Goal: Task Accomplishment & Management: Use online tool/utility

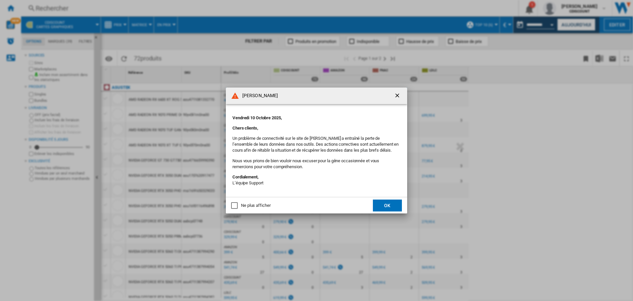
click at [389, 209] on button "OK" at bounding box center [387, 205] width 29 height 12
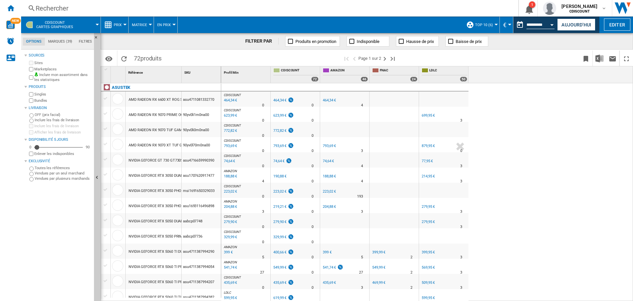
click at [55, 22] on span "CDISCOUNT Cartes graphiques" at bounding box center [54, 24] width 37 height 9
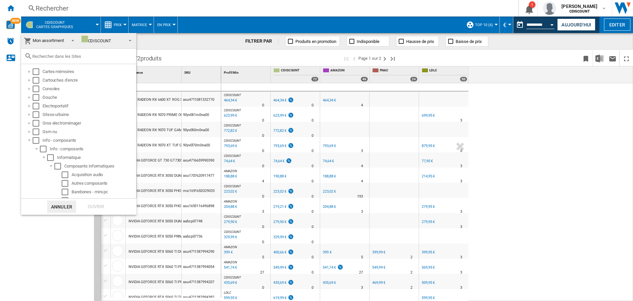
click at [129, 4] on md-backdrop at bounding box center [316, 150] width 633 height 301
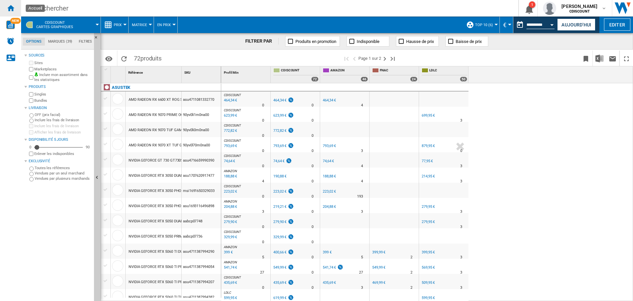
click at [10, 9] on ng-md-icon "Accueil" at bounding box center [11, 8] width 8 height 8
click at [9, 10] on ng-md-icon "Accueil" at bounding box center [11, 8] width 8 height 8
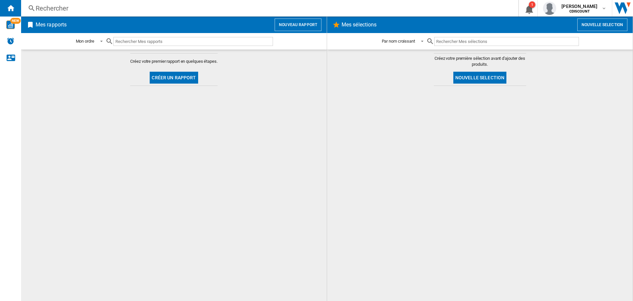
click at [178, 79] on button "Créer un rapport" at bounding box center [174, 78] width 48 height 12
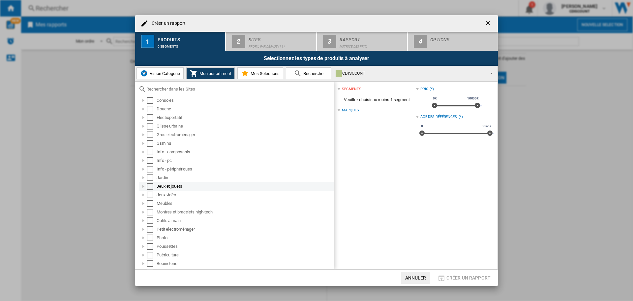
scroll to position [33, 0]
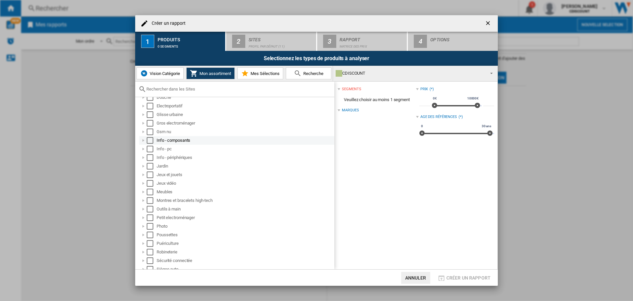
drag, startPoint x: 143, startPoint y: 139, endPoint x: 142, endPoint y: 143, distance: 3.7
click at [142, 139] on div at bounding box center [143, 140] width 7 height 7
click at [142, 140] on div at bounding box center [143, 140] width 7 height 7
click at [202, 72] on span "Mon assortiment" at bounding box center [214, 73] width 33 height 5
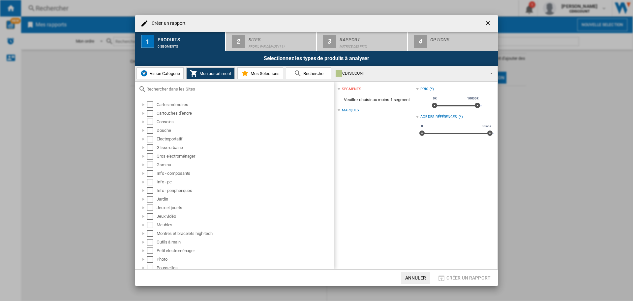
click at [165, 73] on span "Vision Catégorie" at bounding box center [164, 73] width 32 height 5
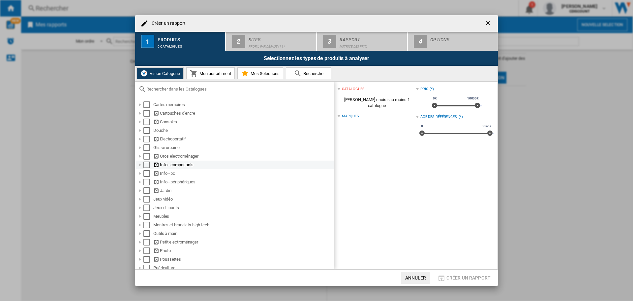
click at [141, 165] on div at bounding box center [140, 164] width 7 height 7
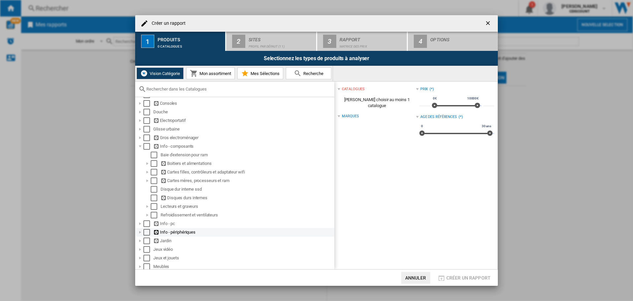
scroll to position [33, 0]
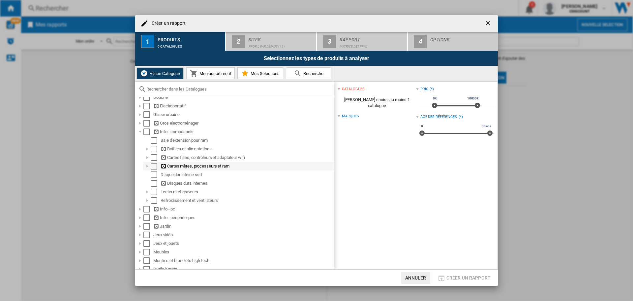
click at [145, 168] on div at bounding box center [147, 166] width 7 height 7
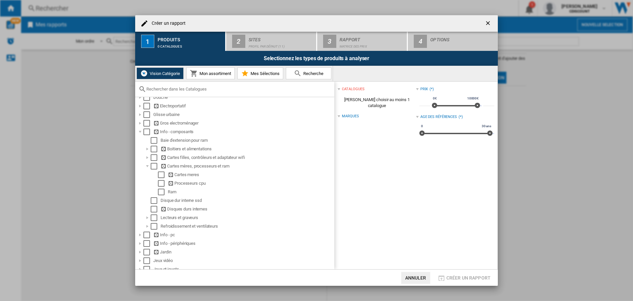
click at [173, 88] on input "text" at bounding box center [238, 88] width 185 height 5
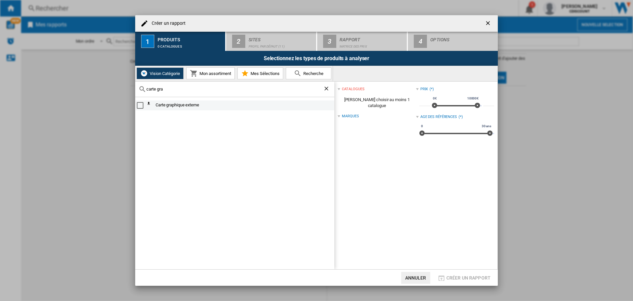
type input "carte gra"
click at [142, 106] on div "Select" at bounding box center [140, 105] width 7 height 7
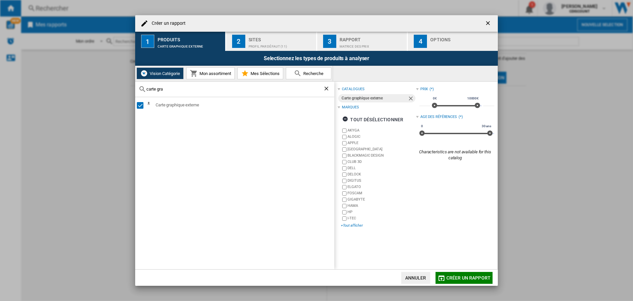
click at [358, 225] on div "+Tout afficher" at bounding box center [378, 225] width 75 height 5
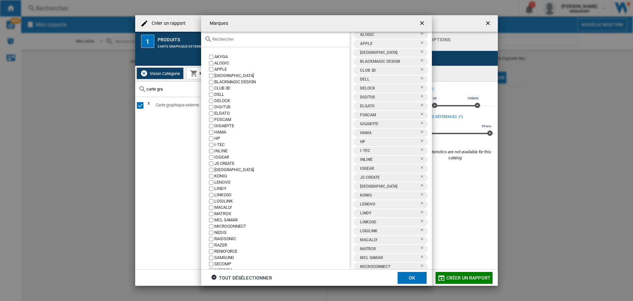
scroll to position [0, 0]
click at [420, 38] on ng-md-icon "Retirer" at bounding box center [424, 41] width 8 height 8
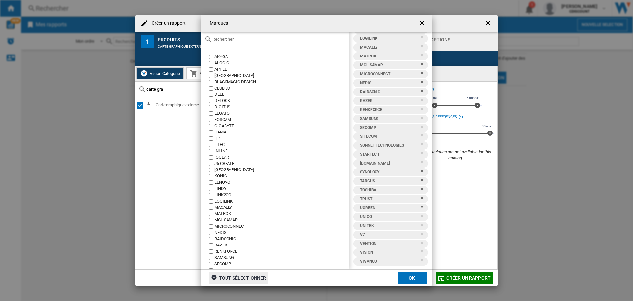
click at [243, 277] on div "tout sélectionner" at bounding box center [238, 278] width 55 height 12
click at [249, 278] on div "tout désélectionner" at bounding box center [241, 278] width 61 height 12
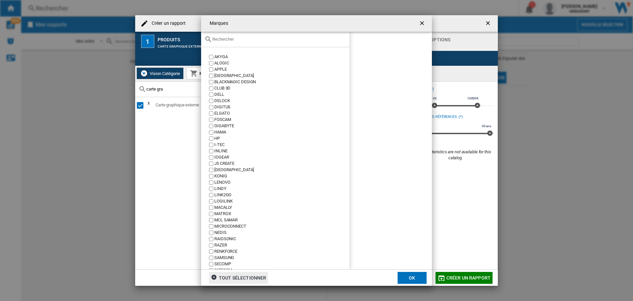
click at [423, 22] on ng-md-icon "getI18NText('BUTTONS.CLOSE_DIALOG')" at bounding box center [423, 24] width 8 height 8
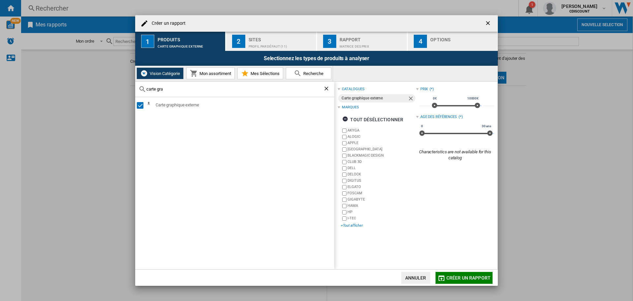
click at [350, 226] on div "+Tout afficher" at bounding box center [378, 225] width 75 height 5
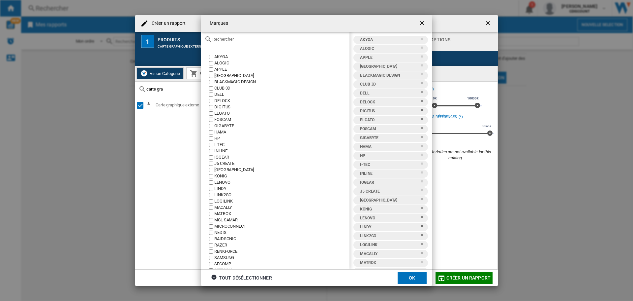
click at [420, 38] on ng-md-icon "Retirer" at bounding box center [424, 41] width 8 height 8
click at [421, 37] on ng-md-icon "Retirer" at bounding box center [424, 41] width 8 height 8
click at [420, 38] on ng-md-icon "Retirer" at bounding box center [424, 41] width 8 height 8
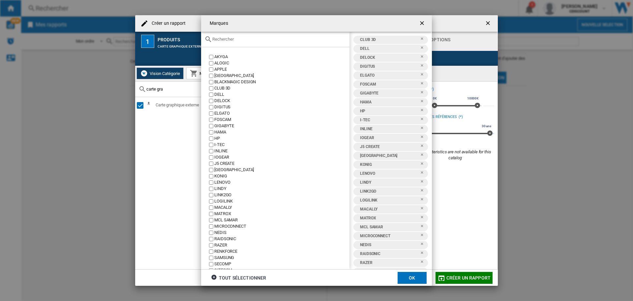
click at [420, 38] on ng-md-icon "Retirer" at bounding box center [424, 41] width 8 height 8
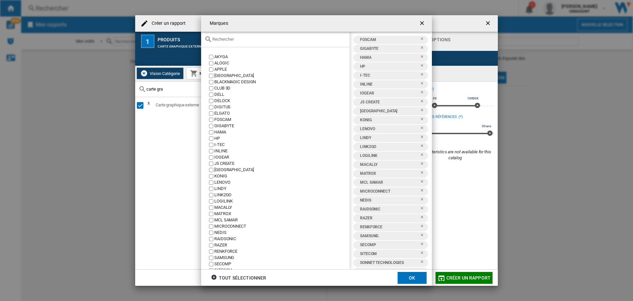
click at [420, 38] on ng-md-icon "Retirer" at bounding box center [424, 41] width 8 height 8
click at [421, 47] on ng-md-icon "Retirer" at bounding box center [424, 50] width 8 height 8
click at [420, 47] on ng-md-icon "Retirer" at bounding box center [424, 50] width 8 height 8
click at [224, 277] on div "tout sélectionner" at bounding box center [238, 278] width 55 height 12
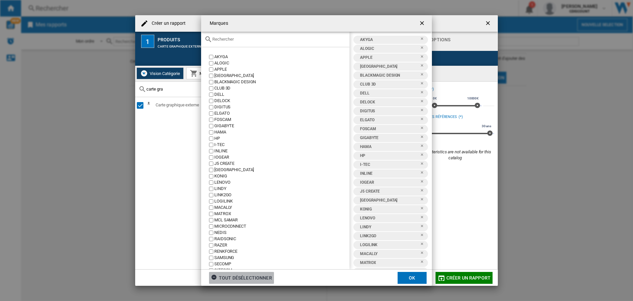
click at [236, 278] on div "tout désélectionner" at bounding box center [241, 278] width 61 height 12
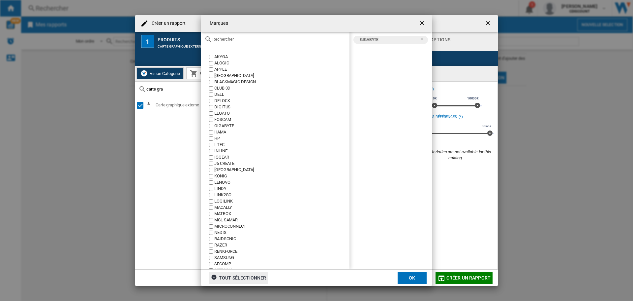
click at [225, 40] on input "Marques AKYGA ..." at bounding box center [279, 39] width 134 height 5
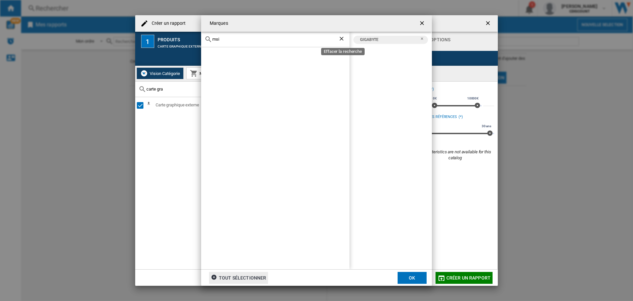
type input "msi"
click at [340, 38] on ng-md-icon "Effacer la recherche" at bounding box center [343, 39] width 8 height 8
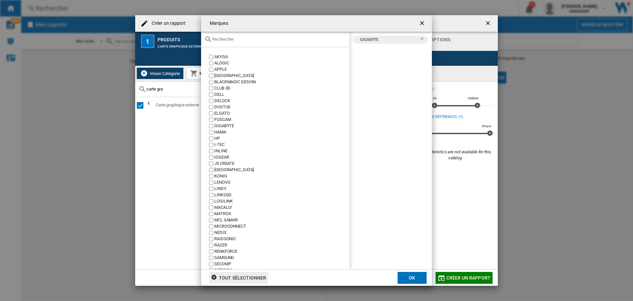
click at [289, 39] on input "Marques AKYGA ..." at bounding box center [279, 39] width 134 height 5
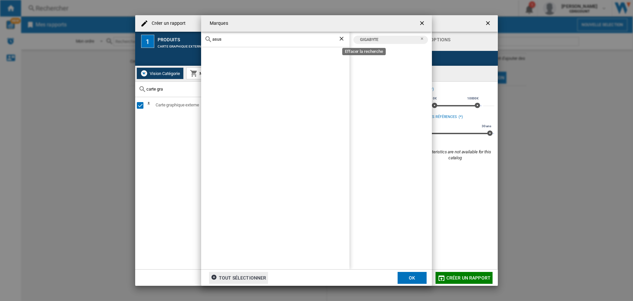
type input "asus"
click at [343, 37] on ng-md-icon "Effacer la recherche" at bounding box center [343, 39] width 8 height 8
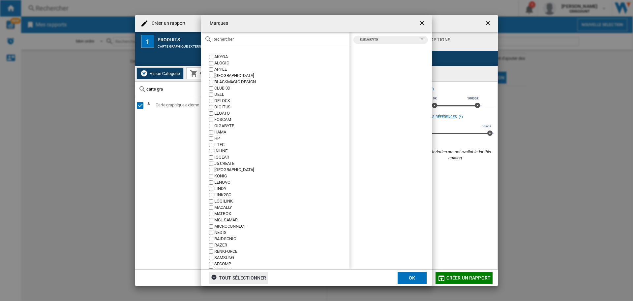
click at [411, 279] on button "OK" at bounding box center [412, 278] width 29 height 12
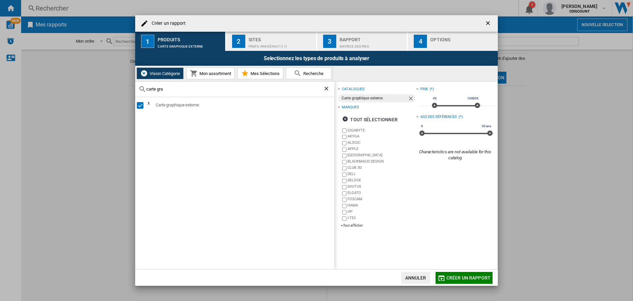
click at [264, 43] on div "Profil par défaut (11)" at bounding box center [281, 44] width 65 height 7
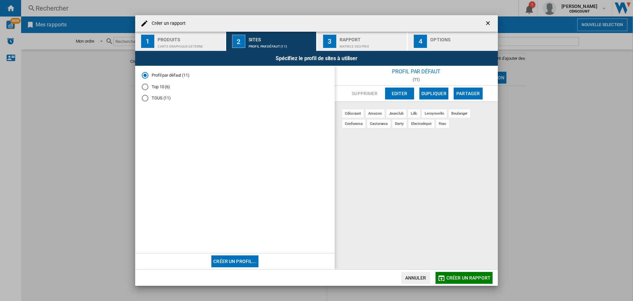
click at [400, 88] on button "Editer" at bounding box center [399, 93] width 29 height 12
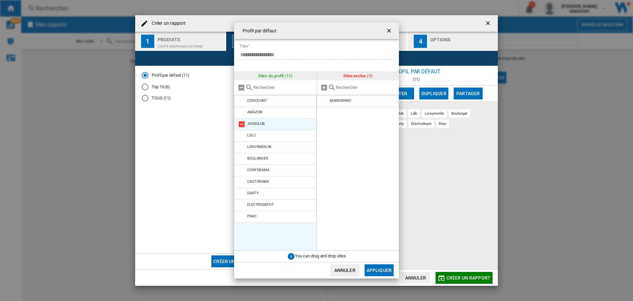
click at [241, 123] on md-icon at bounding box center [242, 124] width 8 height 8
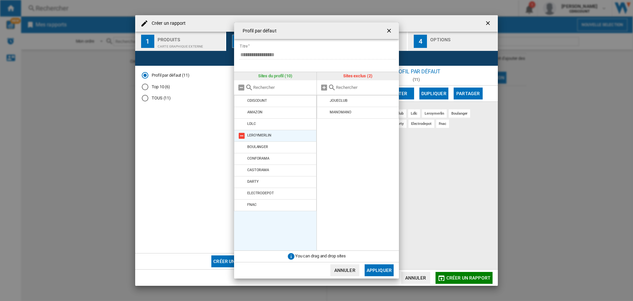
click at [241, 134] on md-icon at bounding box center [242, 136] width 8 height 8
click at [242, 146] on md-icon at bounding box center [242, 147] width 8 height 8
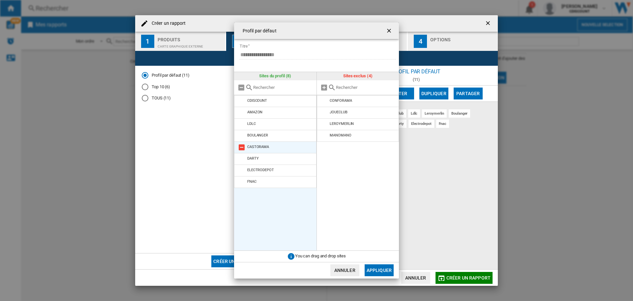
click at [241, 145] on md-icon at bounding box center [242, 147] width 8 height 8
click at [241, 148] on md-icon at bounding box center [242, 147] width 8 height 8
click at [242, 149] on md-icon at bounding box center [242, 147] width 8 height 8
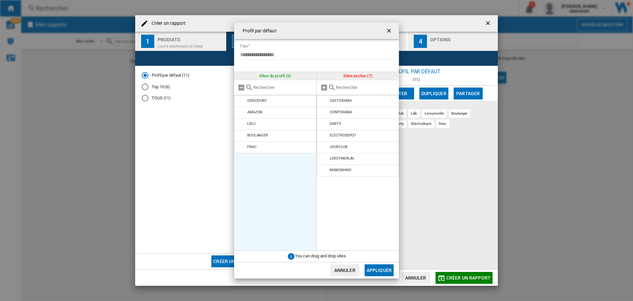
click at [352, 86] on input "text" at bounding box center [366, 87] width 60 height 5
type input "l"
type input "cybertek"
click at [390, 86] on ng-md-icon "Effacer la recherche" at bounding box center [392, 87] width 8 height 8
click at [376, 273] on button "Appliquer" at bounding box center [379, 270] width 29 height 12
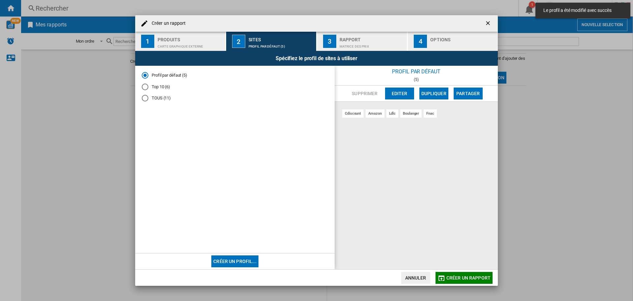
click at [358, 39] on div "Rapport" at bounding box center [372, 37] width 65 height 7
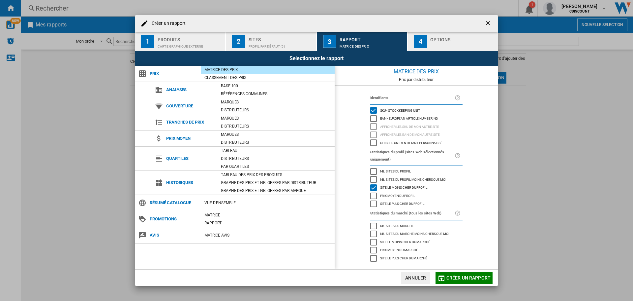
click at [224, 69] on div "Matrice des prix" at bounding box center [268, 69] width 134 height 7
click at [373, 117] on div "EAN - European Article Numbering" at bounding box center [374, 118] width 7 height 7
click at [374, 242] on div "Site le moins cher du marché" at bounding box center [374, 242] width 7 height 7
click at [434, 41] on div "button" at bounding box center [463, 44] width 65 height 7
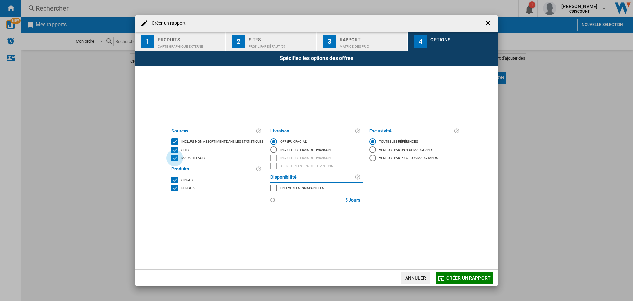
click at [175, 154] on div "MARKETPLACES" at bounding box center [175, 157] width 7 height 7
click at [345, 200] on div "85 85 Jours" at bounding box center [317, 200] width 92 height 16
click at [284, 199] on div "14" at bounding box center [307, 200] width 69 height 16
click at [284, 203] on div "red" at bounding box center [284, 199] width 7 height 7
click at [273, 150] on div "Inclure les frais de livraison" at bounding box center [274, 149] width 7 height 7
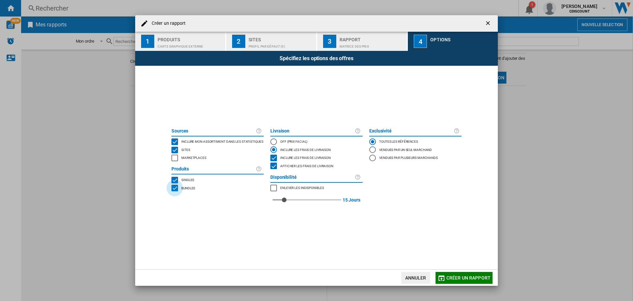
click at [176, 189] on div "BUNDLES" at bounding box center [175, 187] width 7 height 7
click at [455, 276] on span "Créer un rapport" at bounding box center [469, 277] width 44 height 5
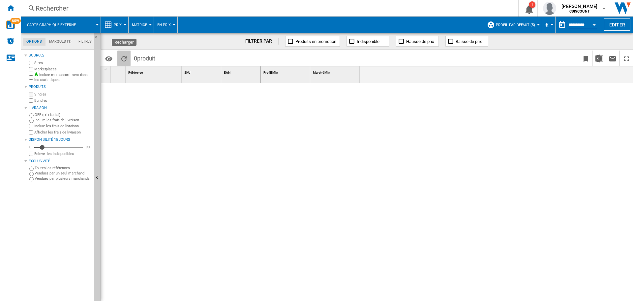
click at [123, 60] on ng-md-icon "Recharger" at bounding box center [124, 59] width 8 height 8
click at [63, 42] on md-tab-item "Marques (1)" at bounding box center [60, 42] width 29 height 8
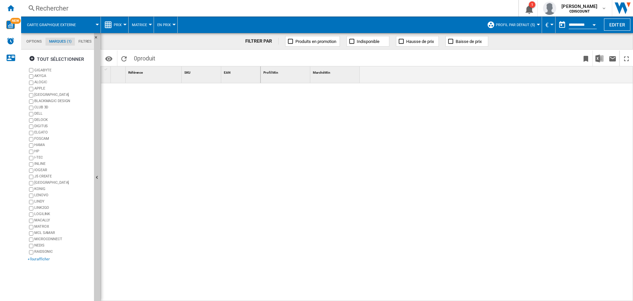
click at [46, 258] on div "+Tout afficher" at bounding box center [60, 258] width 64 height 5
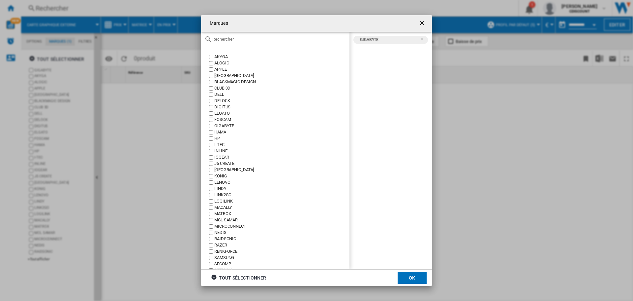
click at [139, 193] on div "Marques AKYGA ALOGIC APPLE [GEOGRAPHIC_DATA] BLACKMAGIC DESIGN CLUB 3D DELL [GE…" at bounding box center [316, 150] width 633 height 301
click at [223, 279] on div "tout sélectionner" at bounding box center [238, 278] width 55 height 12
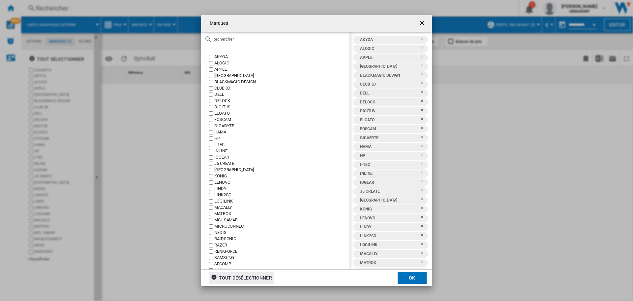
click at [412, 277] on button "OK" at bounding box center [412, 278] width 29 height 12
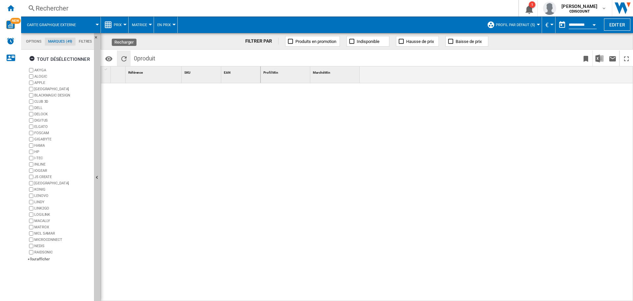
click at [122, 58] on ng-md-icon "Recharger" at bounding box center [124, 59] width 8 height 8
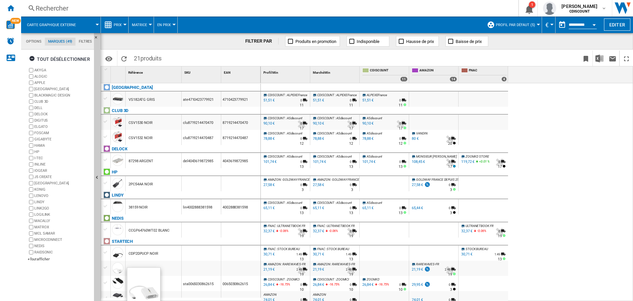
scroll to position [33, 0]
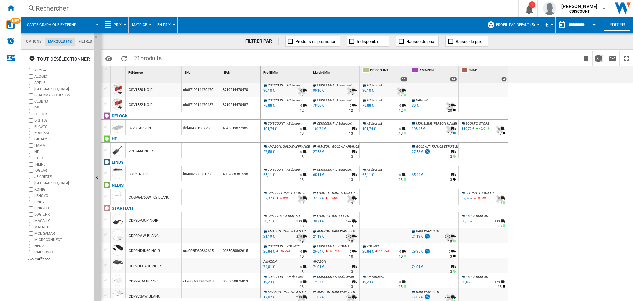
click at [36, 40] on md-tab-item "Options" at bounding box center [34, 42] width 22 height 8
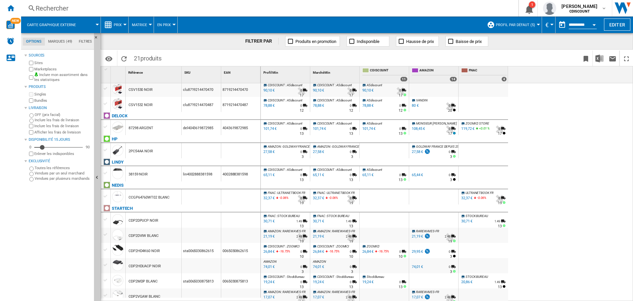
drag, startPoint x: 35, startPoint y: 40, endPoint x: 29, endPoint y: 202, distance: 162.1
click at [26, 208] on div "Sources Sites Marketplaces Inclure mon assortiment dans les statistiques Produi…" at bounding box center [57, 175] width 67 height 249
click at [13, 8] on ng-md-icon "Accueil" at bounding box center [11, 8] width 8 height 8
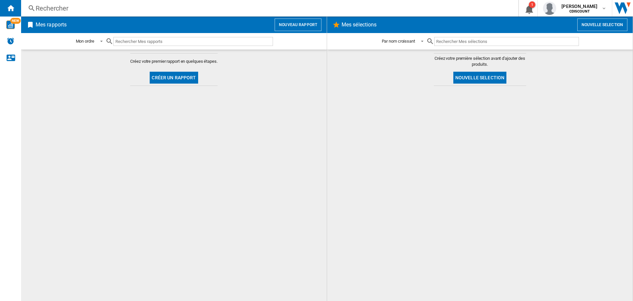
click at [179, 79] on button "Créer un rapport" at bounding box center [174, 78] width 48 height 12
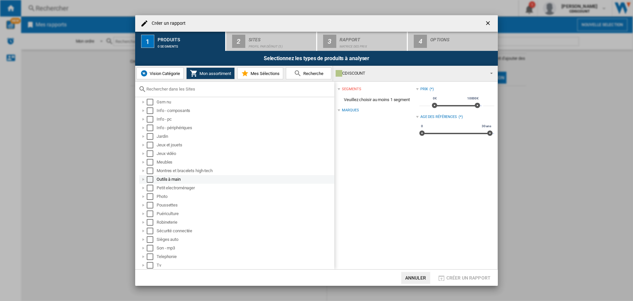
scroll to position [30, 0]
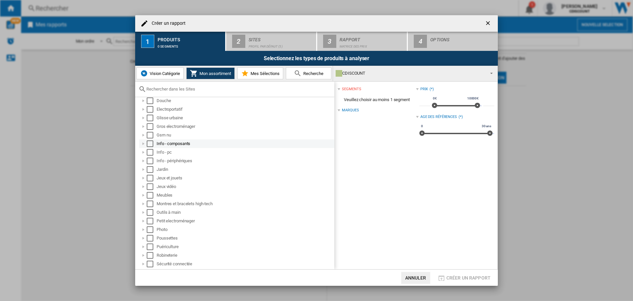
click at [143, 144] on div "Créer un ..." at bounding box center [143, 143] width 7 height 7
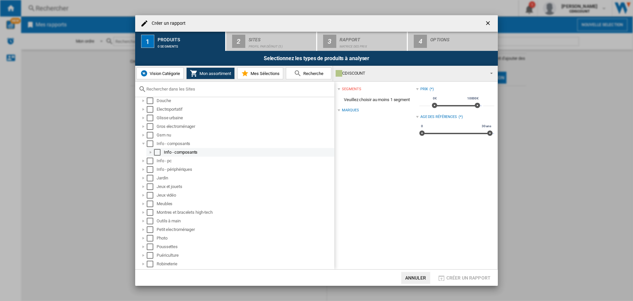
click at [149, 153] on div "Créer un ..." at bounding box center [150, 152] width 7 height 7
click at [156, 161] on div "Créer un ..." at bounding box center [158, 160] width 7 height 7
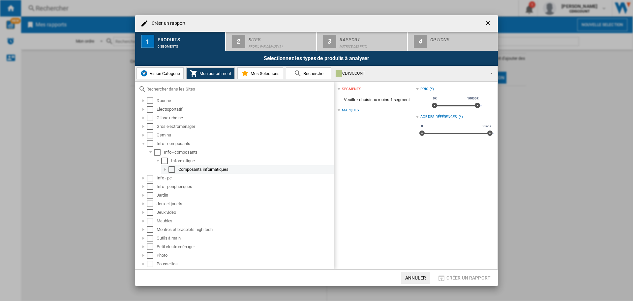
click at [164, 169] on div "Créer un ..." at bounding box center [165, 169] width 7 height 7
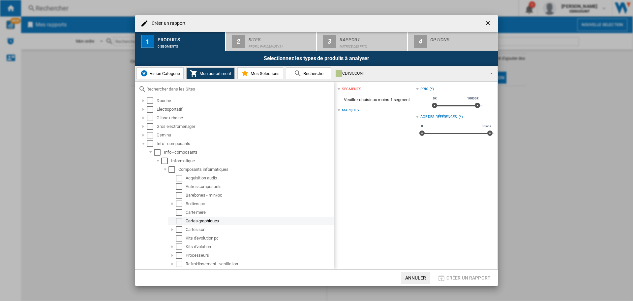
click at [191, 220] on div "Cartes graphiques" at bounding box center [260, 220] width 148 height 7
click at [177, 221] on div "Select" at bounding box center [179, 220] width 7 height 7
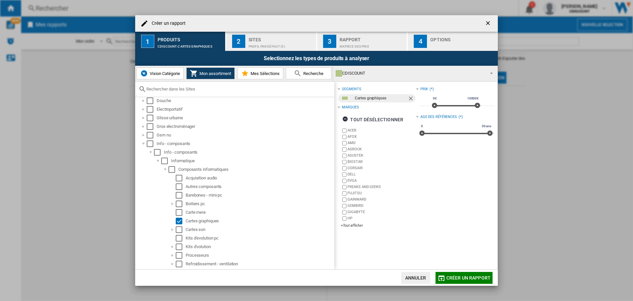
click at [454, 279] on span "Créer un rapport" at bounding box center [469, 277] width 44 height 5
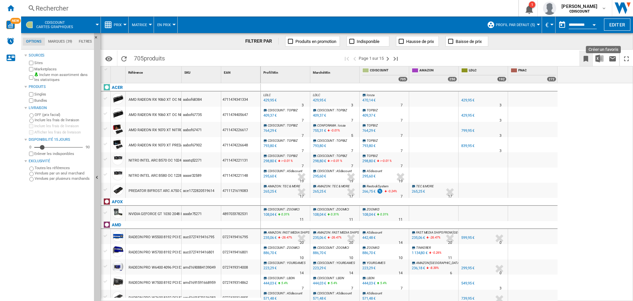
click at [585, 57] on ng-md-icon "Créer un favoris" at bounding box center [586, 59] width 8 height 8
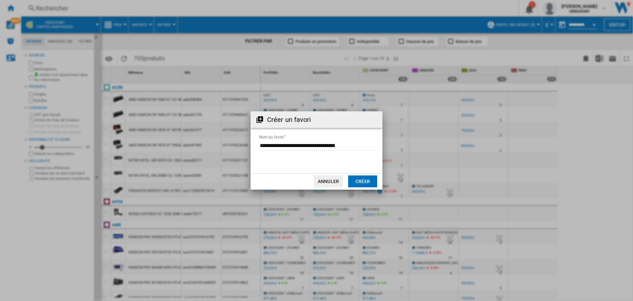
click at [328, 147] on input "Nom du favori" at bounding box center [316, 146] width 115 height 10
drag, startPoint x: 365, startPoint y: 146, endPoint x: 244, endPoint y: 145, distance: 120.1
click at [244, 145] on div "Créer un favori Nom du favori Annuler Créer" at bounding box center [316, 150] width 633 height 301
type input "**********"
click at [362, 182] on button "Créer" at bounding box center [362, 181] width 29 height 12
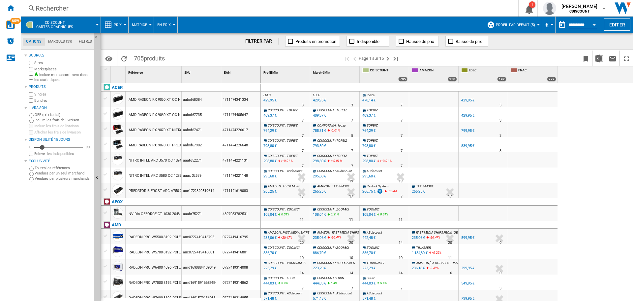
click at [54, 24] on span "CDISCOUNT Cartes graphiques" at bounding box center [54, 24] width 37 height 9
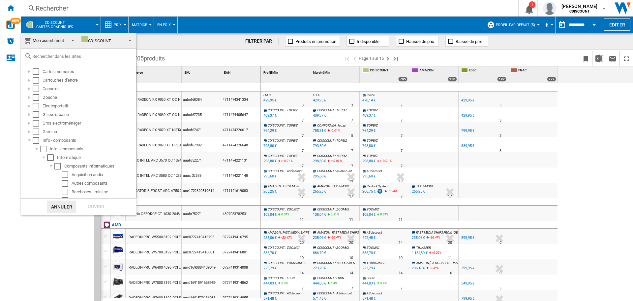
click at [128, 39] on span at bounding box center [128, 39] width 8 height 9
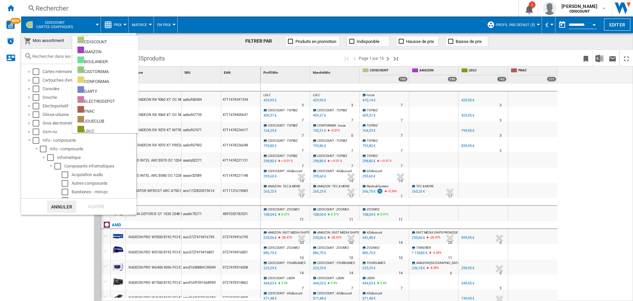
click at [69, 39] on span at bounding box center [71, 39] width 8 height 9
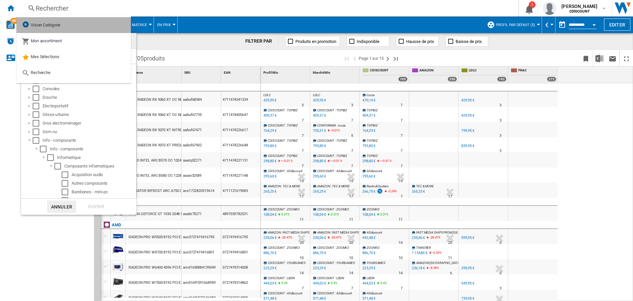
click at [54, 26] on span "Vision Catégorie" at bounding box center [46, 24] width 30 height 5
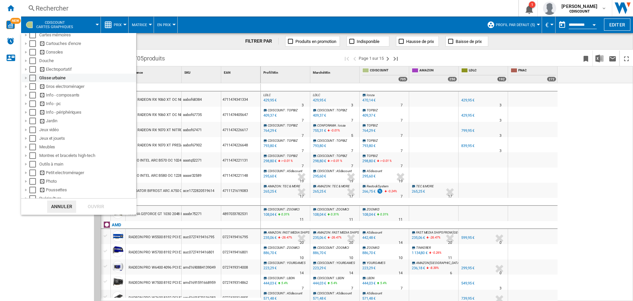
scroll to position [69, 0]
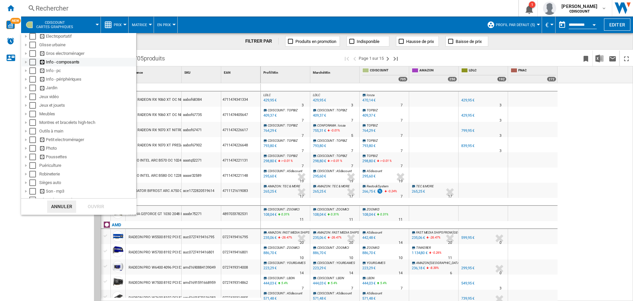
click at [26, 61] on div at bounding box center [26, 62] width 7 height 7
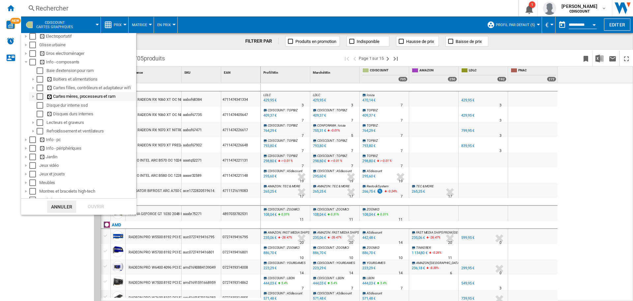
click at [35, 96] on div at bounding box center [33, 96] width 7 height 7
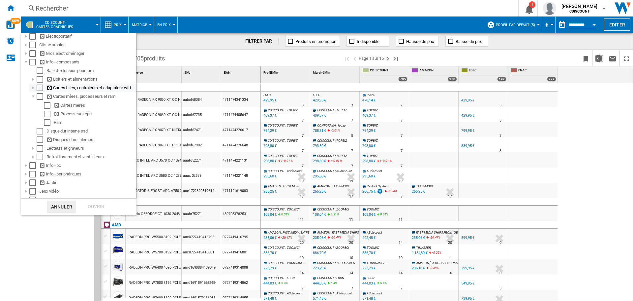
click at [33, 88] on div at bounding box center [33, 87] width 7 height 7
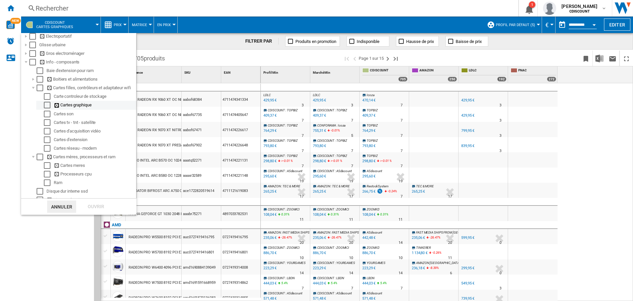
click at [46, 107] on div "Select" at bounding box center [47, 105] width 7 height 7
click at [88, 206] on div "Ouvrir" at bounding box center [95, 206] width 29 height 12
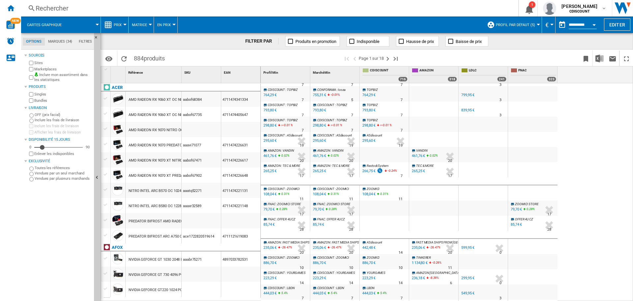
scroll to position [66, 0]
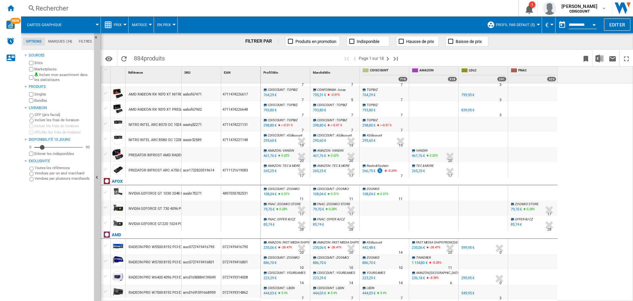
drag, startPoint x: 139, startPoint y: 211, endPoint x: 190, endPoint y: 211, distance: 51.5
click at [190, 200] on div "NVIDIA GEFORCE GT 730 4096 PCI EXPRESS SIMPLE VENTILO" at bounding box center [181, 200] width 160 height 0
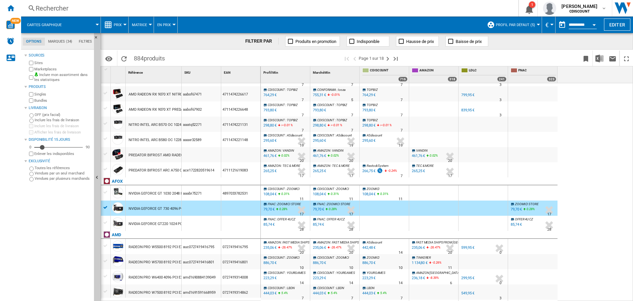
click at [105, 208] on div at bounding box center [105, 207] width 7 height 6
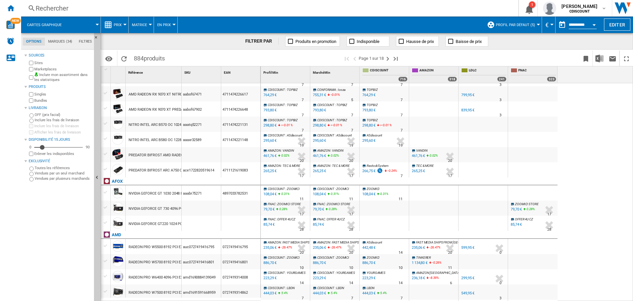
scroll to position [33, 0]
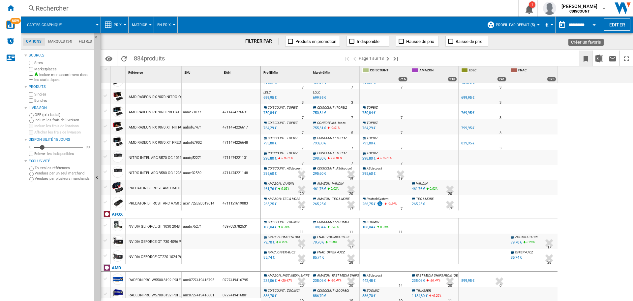
click at [587, 59] on ng-md-icon "Créer un favoris" at bounding box center [586, 59] width 8 height 8
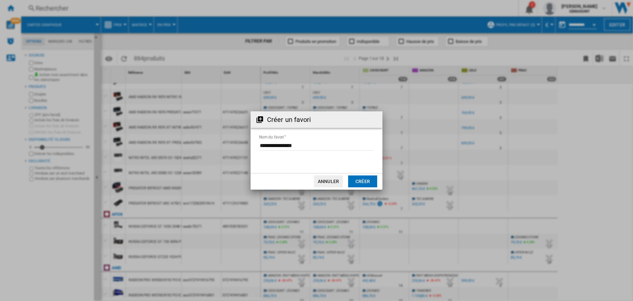
click at [304, 146] on input "Nom du favori" at bounding box center [316, 146] width 115 height 10
type input "*"
click at [320, 146] on input "Nom du favori" at bounding box center [316, 146] width 115 height 10
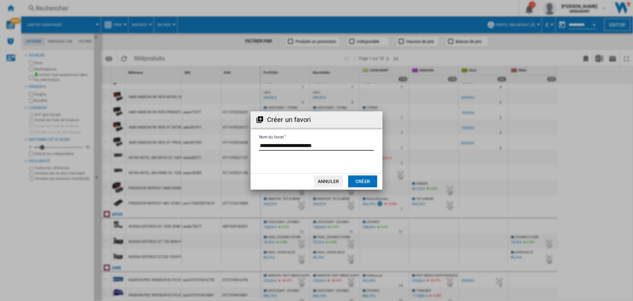
type input "**********"
click at [361, 180] on button "Créer" at bounding box center [362, 181] width 29 height 12
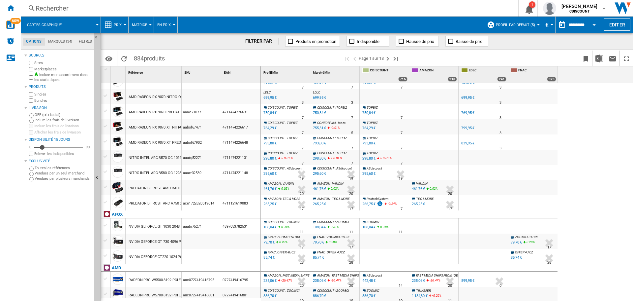
click at [148, 245] on div "NVIDIA GEFORCE GT 730 4096 PCI EXPRESS SIMPLE VENTILO" at bounding box center [179, 241] width 101 height 15
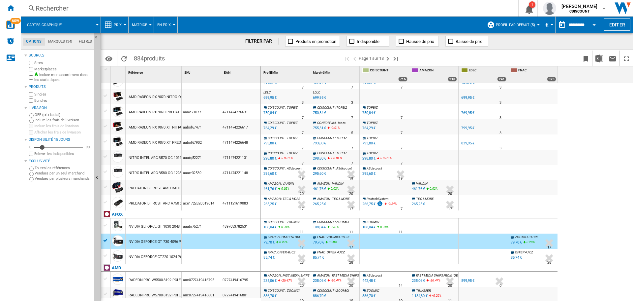
click at [139, 192] on div "PREDATOR BIFROST AMD RADEON RX 7600 OC 8192 PCI EXPRESS DOUBLE VENTILO" at bounding box center [198, 187] width 139 height 15
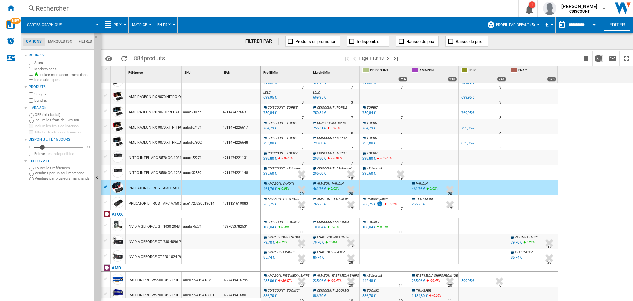
click at [155, 240] on div "NVIDIA GEFORCE GT 730 4096 PCI EXPRESS SIMPLE VENTILO" at bounding box center [179, 241] width 101 height 15
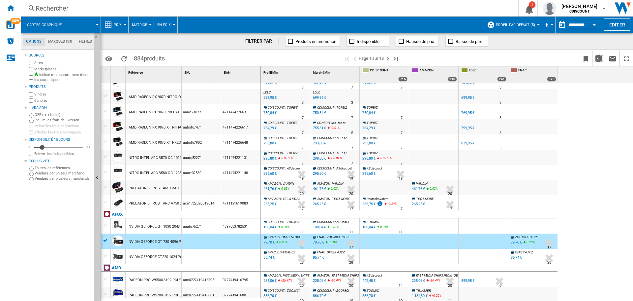
drag, startPoint x: 183, startPoint y: 73, endPoint x: 212, endPoint y: 79, distance: 29.5
click at [212, 79] on div "SKU 1" at bounding box center [202, 74] width 40 height 16
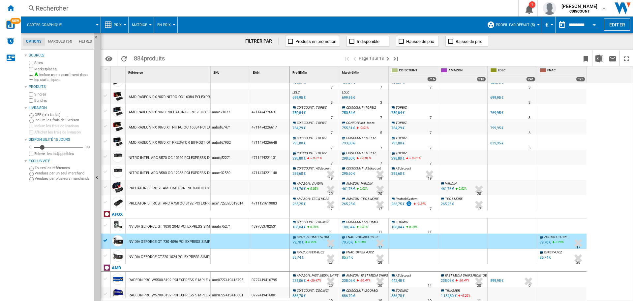
scroll to position [66, 0]
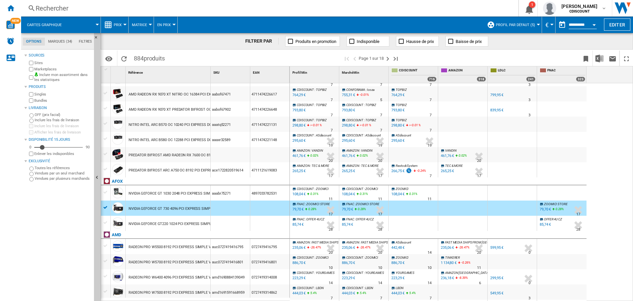
click at [514, 247] on div "FR LDLC +35.6 % 599,95 € % N/A 0 FR LDLC" at bounding box center [512, 247] width 47 height 15
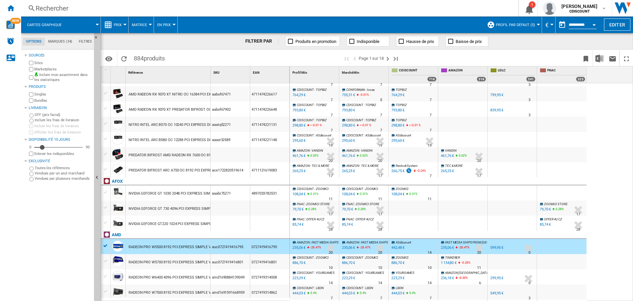
click at [266, 246] on div "0727419416795" at bounding box center [269, 246] width 39 height 15
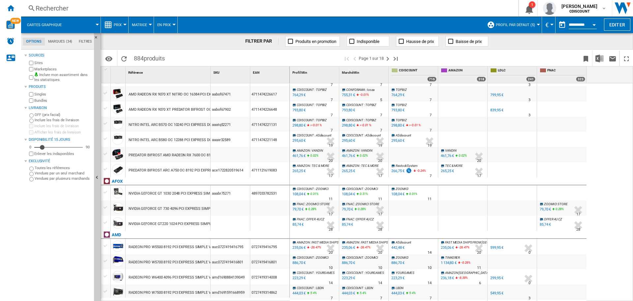
click at [266, 246] on div "0727419416795" at bounding box center [269, 246] width 39 height 15
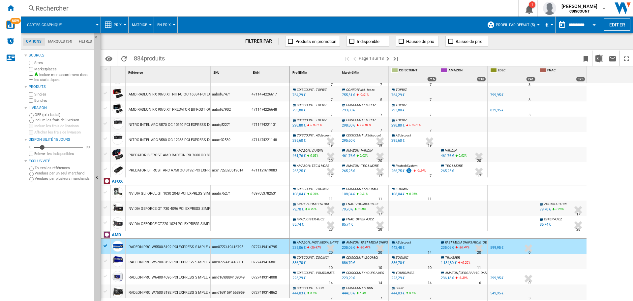
click at [266, 246] on div "0727419416795" at bounding box center [269, 246] width 39 height 15
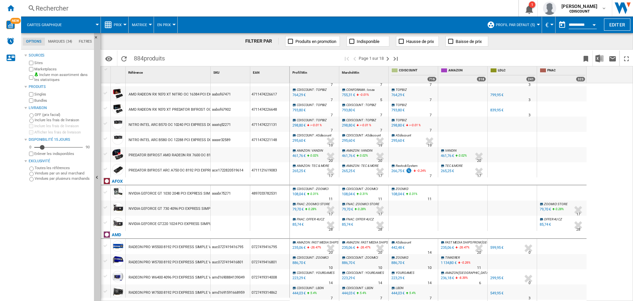
click at [266, 246] on div "0727419416795" at bounding box center [269, 246] width 39 height 15
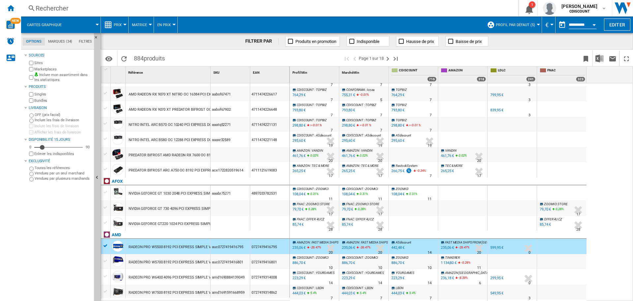
click at [266, 246] on div "0727419416795" at bounding box center [269, 246] width 39 height 15
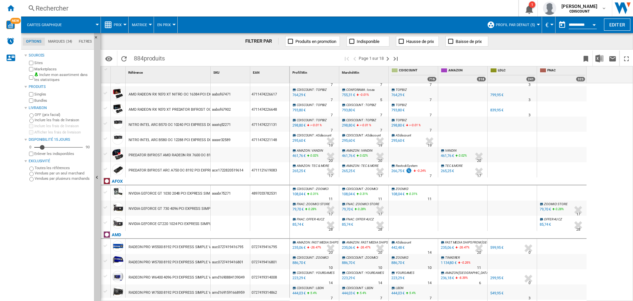
drag, startPoint x: 276, startPoint y: 247, endPoint x: 251, endPoint y: 243, distance: 25.2
click at [251, 243] on div "0727419416795" at bounding box center [269, 246] width 39 height 15
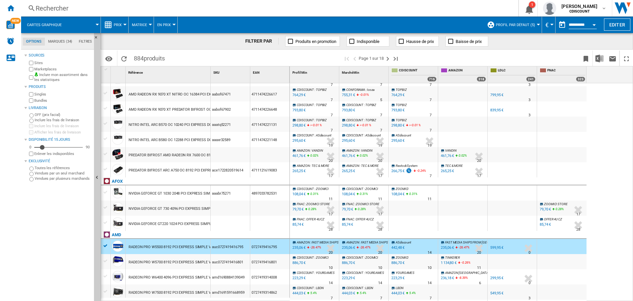
drag, startPoint x: 254, startPoint y: 246, endPoint x: 271, endPoint y: 246, distance: 17.2
click at [271, 246] on div "0727419416795" at bounding box center [269, 246] width 39 height 15
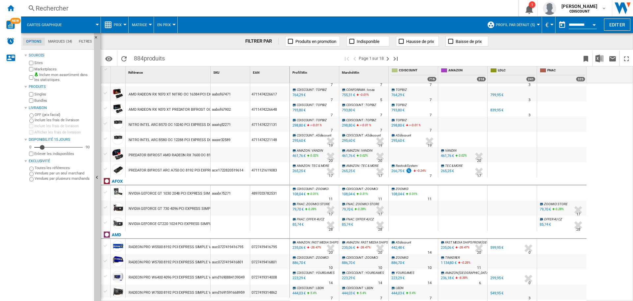
click at [276, 246] on div "0727419416795" at bounding box center [269, 246] width 39 height 15
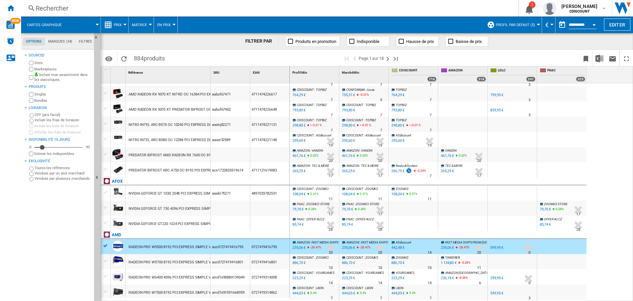
click at [273, 247] on div "0727419416795" at bounding box center [269, 246] width 39 height 15
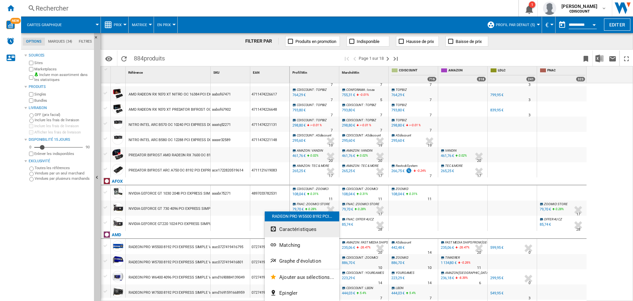
click at [289, 229] on span "Caractéristiques" at bounding box center [297, 229] width 37 height 6
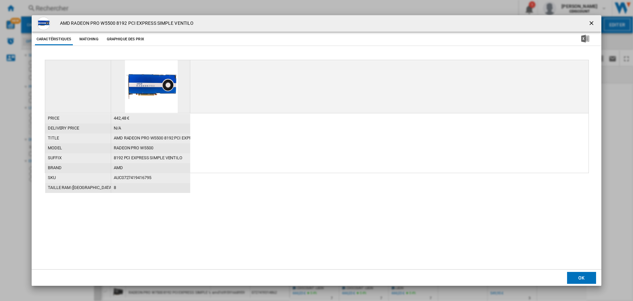
click at [132, 176] on div "auc0727419416795" at bounding box center [150, 178] width 79 height 10
click at [91, 40] on button "Matching" at bounding box center [89, 39] width 29 height 12
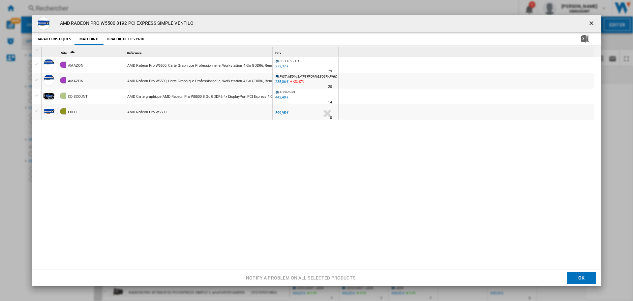
click at [124, 41] on button "Graphique des prix" at bounding box center [125, 39] width 41 height 12
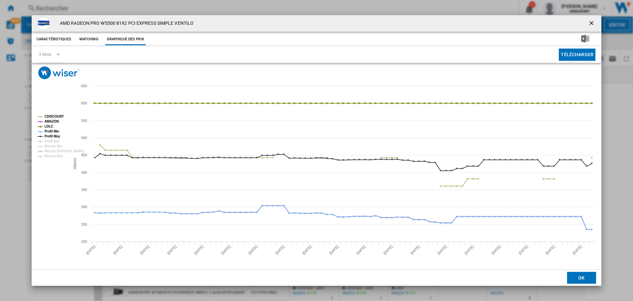
click at [57, 41] on button "Caractéristiques" at bounding box center [54, 39] width 38 height 12
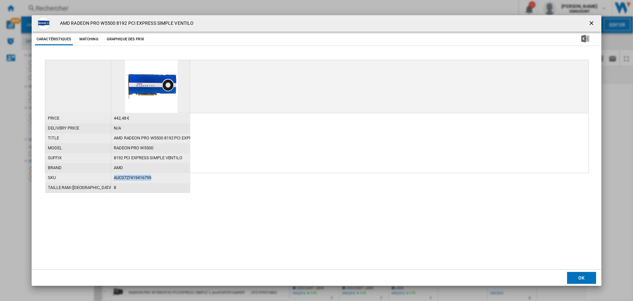
click at [592, 21] on ng-md-icon "getI18NText('BUTTONS.CLOSE_DIALOG')" at bounding box center [593, 24] width 8 height 8
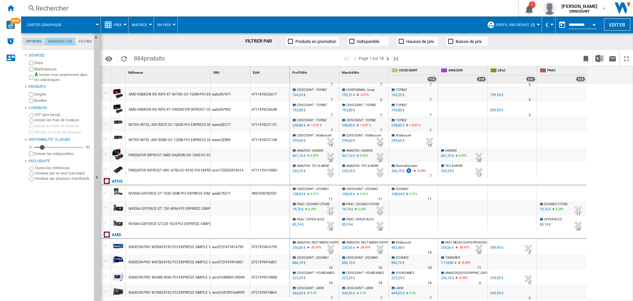
click at [61, 40] on md-tab-item "Marques (34)" at bounding box center [60, 42] width 31 height 8
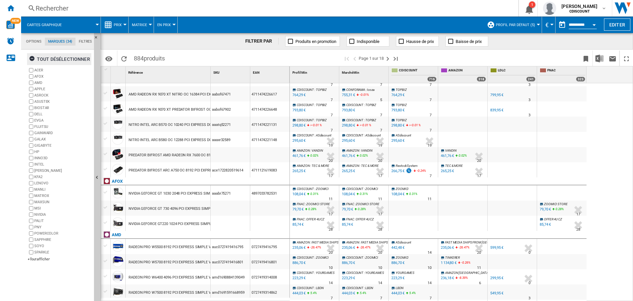
click at [32, 57] on ng-md-icon "button" at bounding box center [33, 59] width 8 height 8
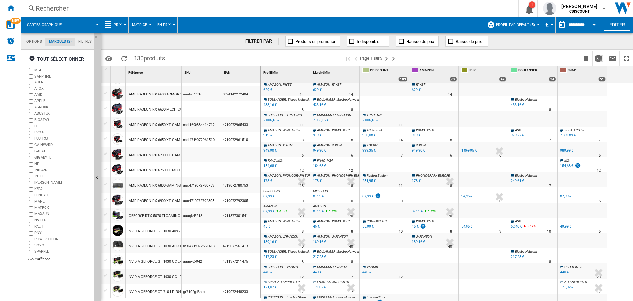
scroll to position [132, 0]
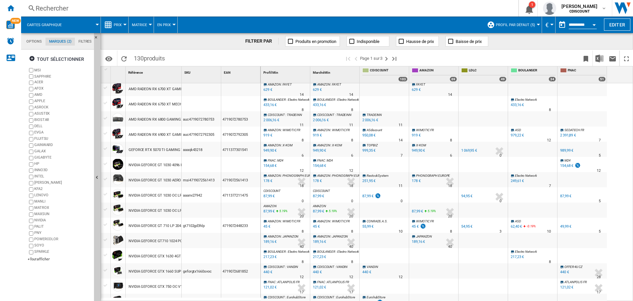
click at [46, 24] on span "Cartes graphique" at bounding box center [44, 25] width 35 height 4
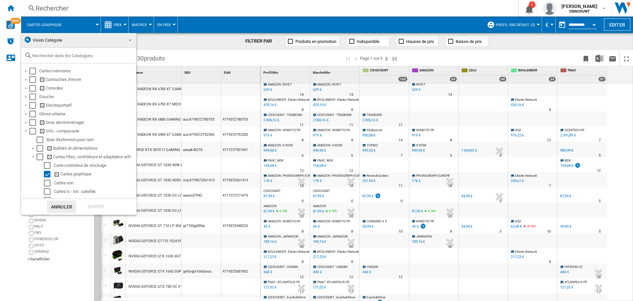
click at [212, 15] on md-backdrop at bounding box center [316, 150] width 633 height 301
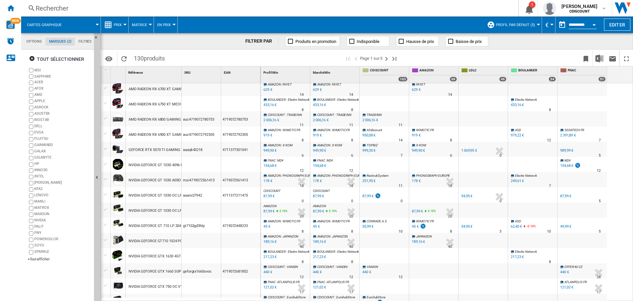
click at [122, 25] on button "Prix" at bounding box center [119, 24] width 11 height 16
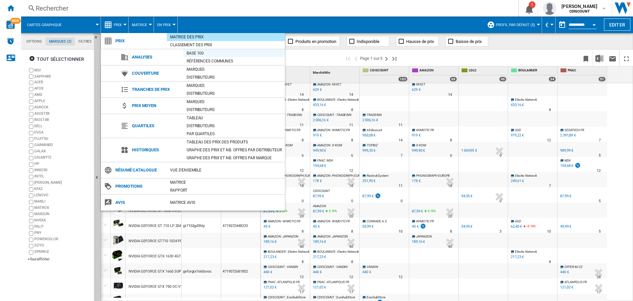
click at [200, 52] on div "Base 100" at bounding box center [234, 53] width 102 height 7
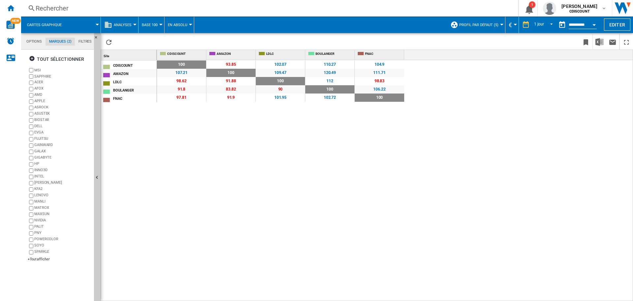
click at [132, 22] on button "Analyses" at bounding box center [124, 24] width 21 height 16
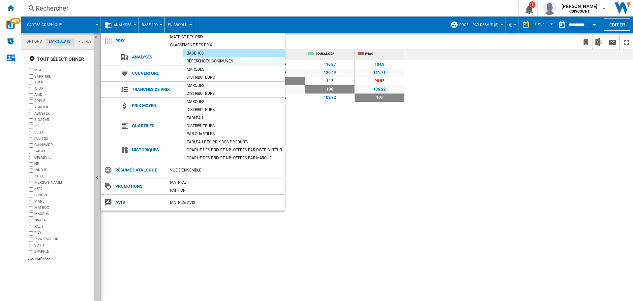
click at [222, 59] on div "Références communes" at bounding box center [234, 61] width 102 height 7
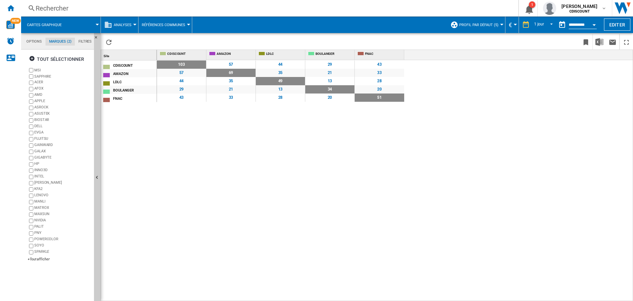
click at [123, 23] on span "Analyses" at bounding box center [123, 25] width 18 height 4
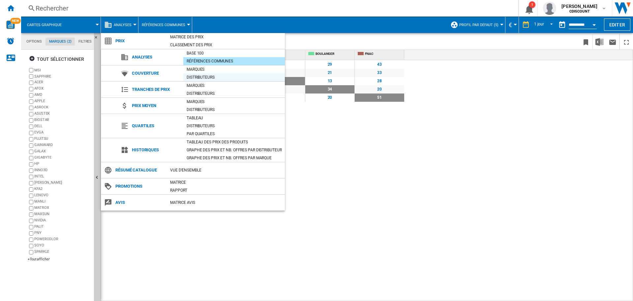
click at [197, 76] on div "Distributeurs" at bounding box center [234, 77] width 102 height 7
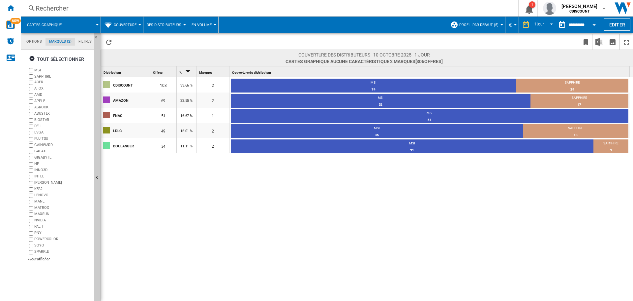
click at [138, 26] on button "Couverture" at bounding box center [127, 24] width 26 height 16
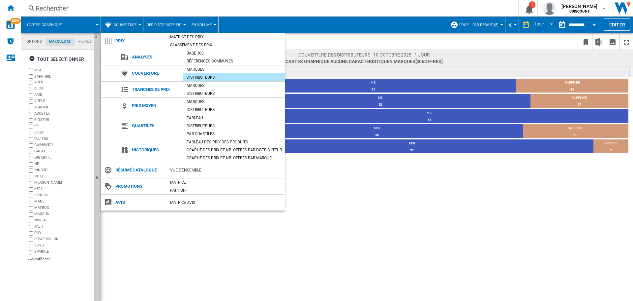
click at [319, 169] on md-backdrop at bounding box center [316, 150] width 633 height 301
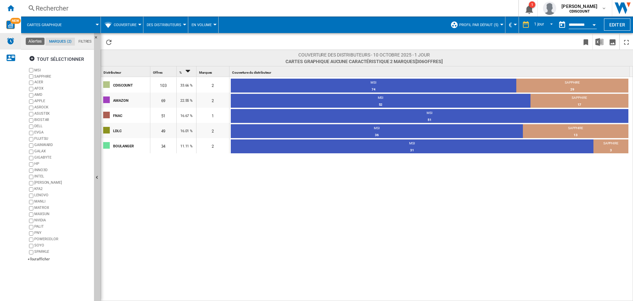
click at [11, 39] on img "Alertes" at bounding box center [11, 41] width 8 height 8
